Goal: Check status: Check status

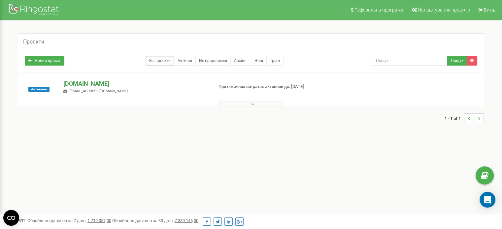
click at [106, 85] on p "[DOMAIN_NAME]" at bounding box center [135, 84] width 144 height 9
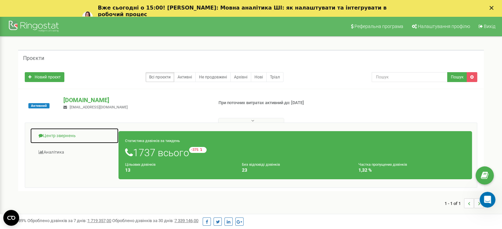
click at [71, 138] on link "Центр звернень" at bounding box center [74, 136] width 89 height 16
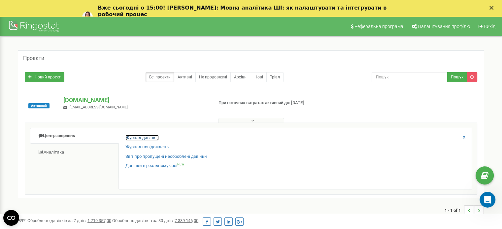
click at [144, 139] on link "Журнал дзвінків" at bounding box center [141, 138] width 33 height 6
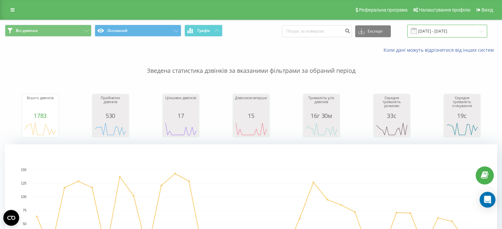
click at [433, 25] on input "[DATE] - [DATE]" at bounding box center [447, 31] width 80 height 13
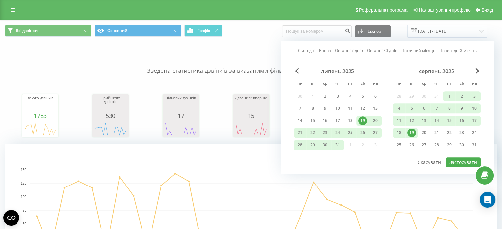
drag, startPoint x: 413, startPoint y: 132, endPoint x: 418, endPoint y: 133, distance: 5.1
click at [414, 132] on div "19" at bounding box center [411, 133] width 9 height 9
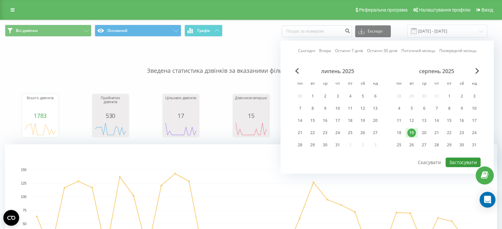
click at [466, 161] on button "Застосувати" at bounding box center [463, 163] width 35 height 10
type input "19.08.2025 - 19.08.2025"
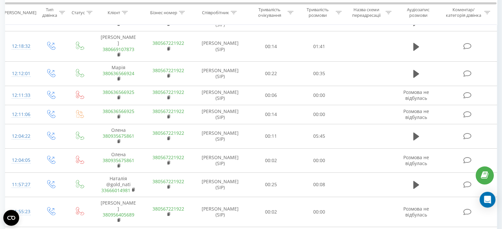
scroll to position [330, 0]
